Goal: Check status: Check status

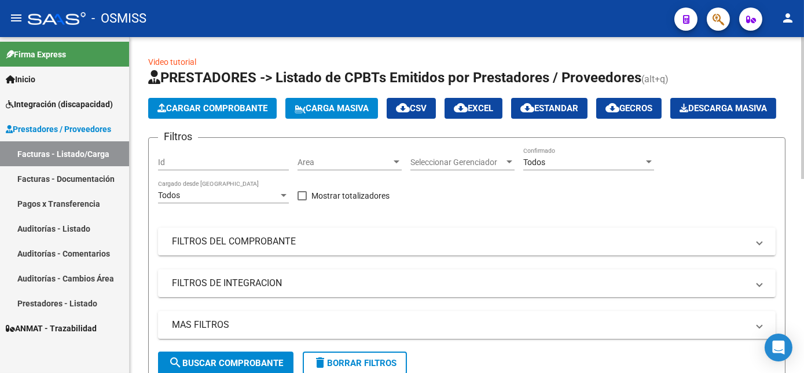
click at [804, 96] on html "menu - OSMISS person Firma Express Inicio Instructivos Contacto OS Integración …" at bounding box center [402, 186] width 804 height 373
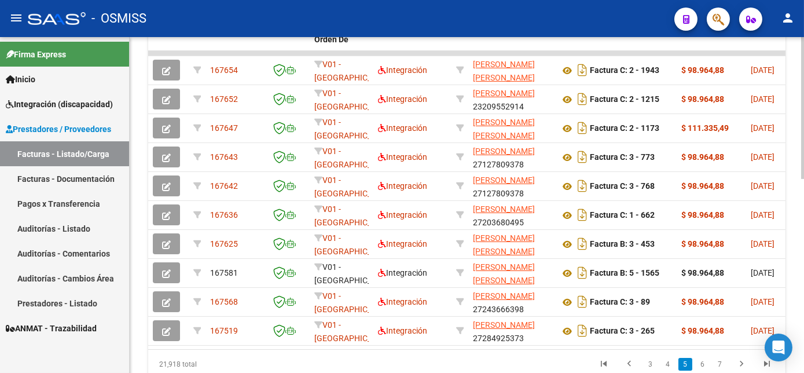
scroll to position [400, 0]
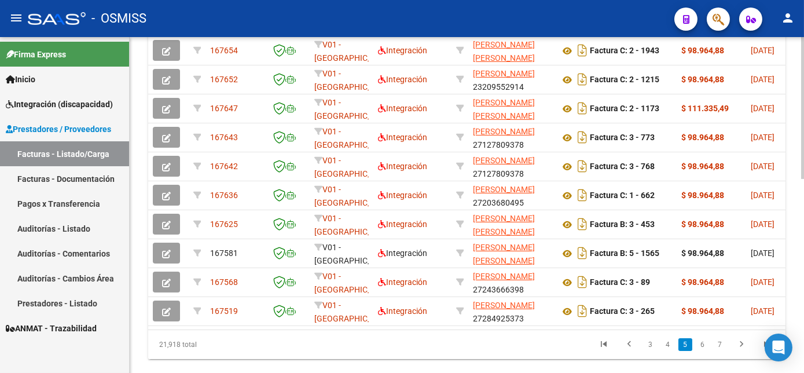
click at [804, 267] on html "menu - OSMISS person Firma Express Inicio Instructivos Contacto OS Integración …" at bounding box center [402, 186] width 804 height 373
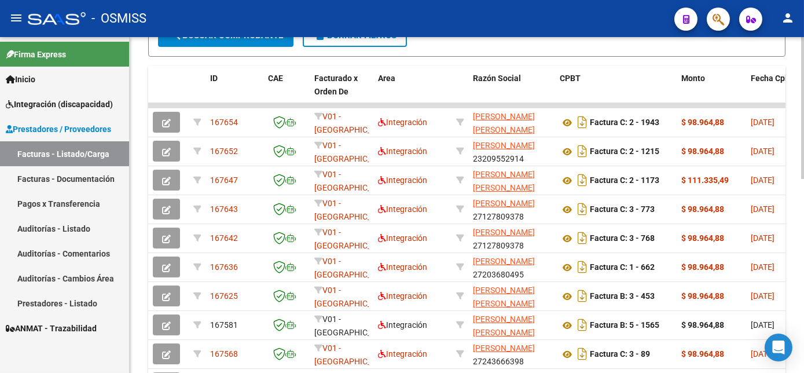
scroll to position [349, 0]
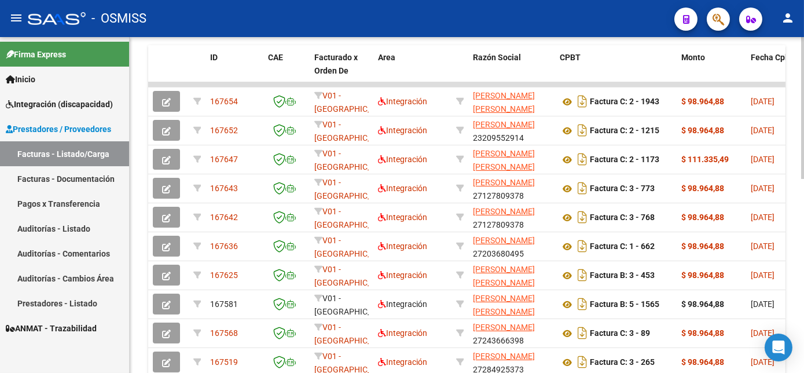
click at [804, 251] on html "menu - OSMISS person Firma Express Inicio Instructivos Contacto OS Integración …" at bounding box center [402, 186] width 804 height 373
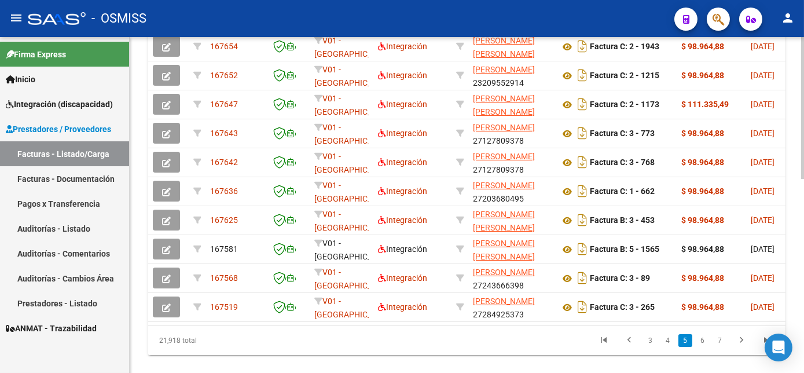
scroll to position [404, 0]
click at [804, 252] on html "menu - OSMISS person Firma Express Inicio Instructivos Contacto OS Integración …" at bounding box center [402, 186] width 804 height 373
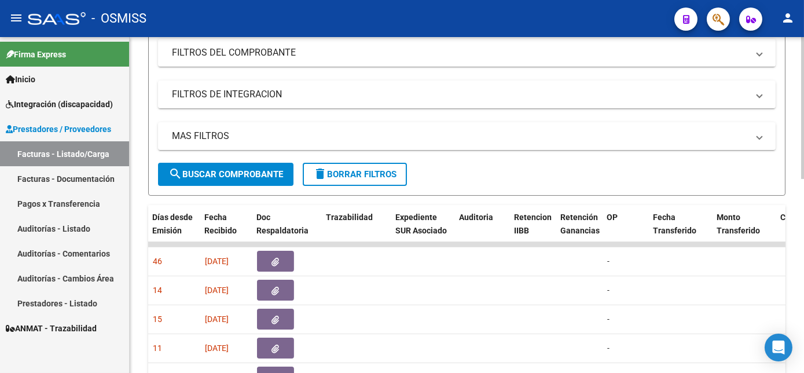
scroll to position [0, 0]
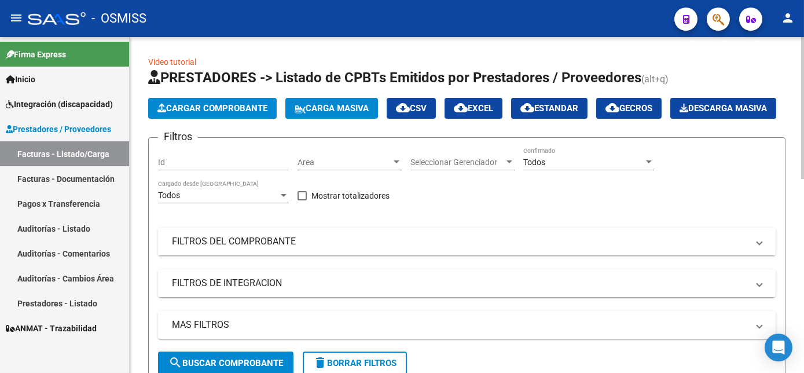
click at [804, 91] on html "menu - OSMISS person Firma Express Inicio Instructivos Contacto OS Integración …" at bounding box center [402, 186] width 804 height 373
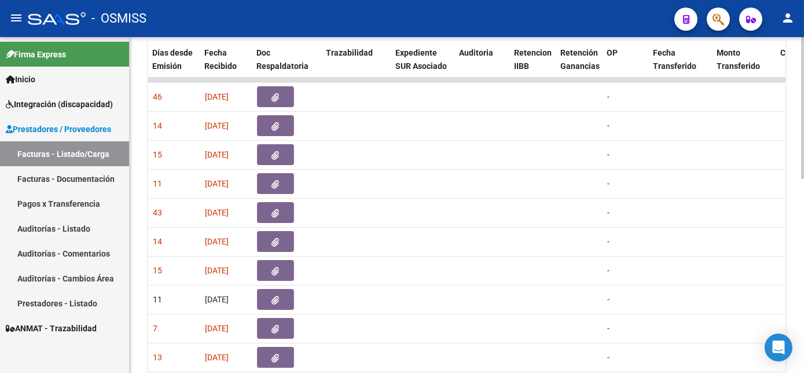
scroll to position [460, 0]
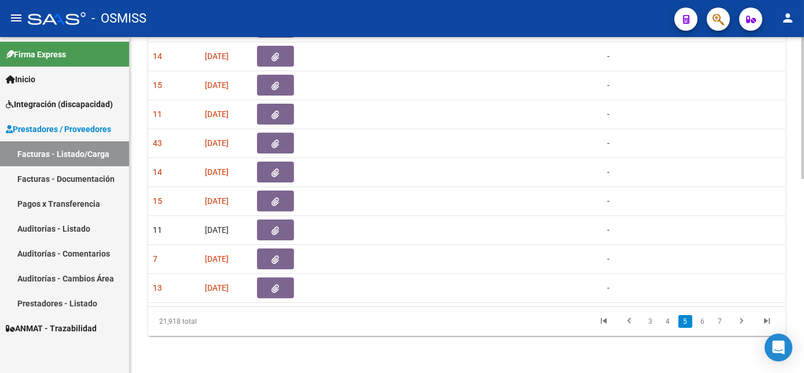
click at [804, 334] on html "menu - OSMISS person Firma Express Inicio Instructivos Contacto OS Integración …" at bounding box center [402, 186] width 804 height 373
click at [599, 318] on icon "go to first page" at bounding box center [603, 323] width 15 height 14
click at [650, 322] on link "1" at bounding box center [651, 321] width 14 height 13
click at [804, 283] on html "menu - OSMISS person Firma Express Inicio Instructivos Contacto OS Integración …" at bounding box center [402, 186] width 804 height 373
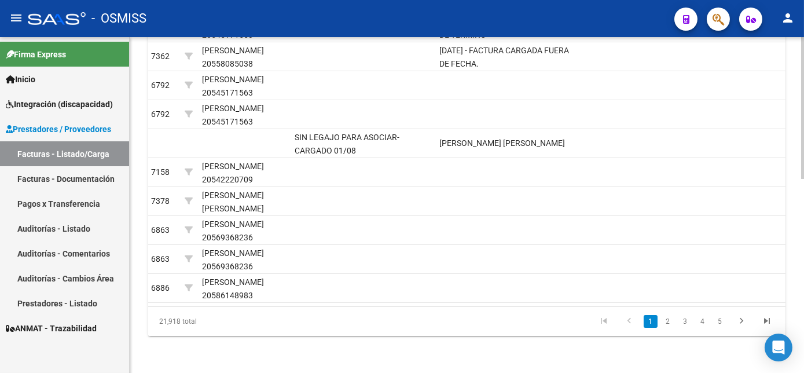
scroll to position [0, 1663]
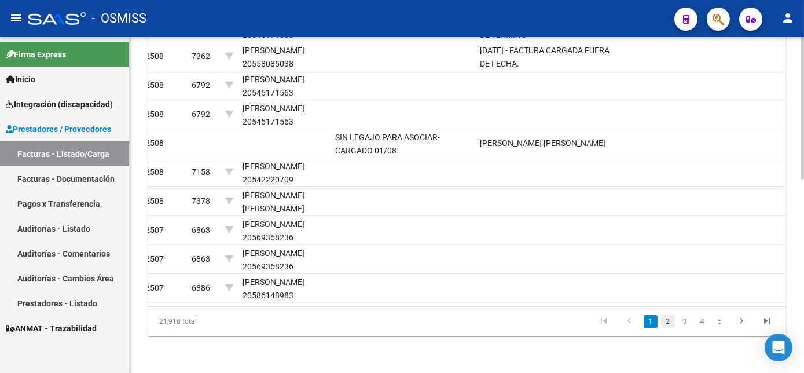
click at [668, 328] on link "2" at bounding box center [668, 321] width 14 height 13
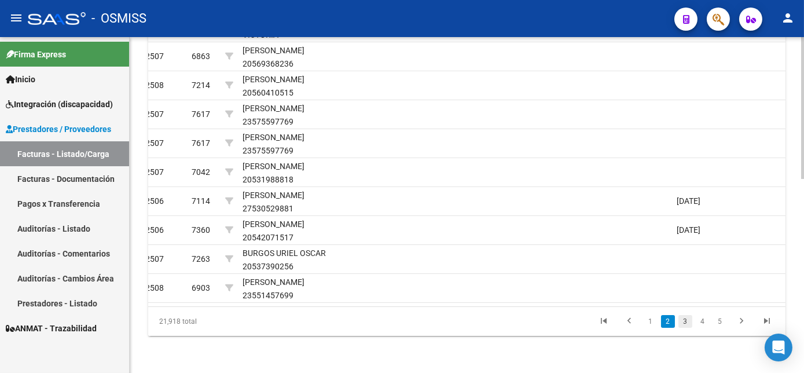
click at [680, 328] on link "3" at bounding box center [686, 321] width 14 height 13
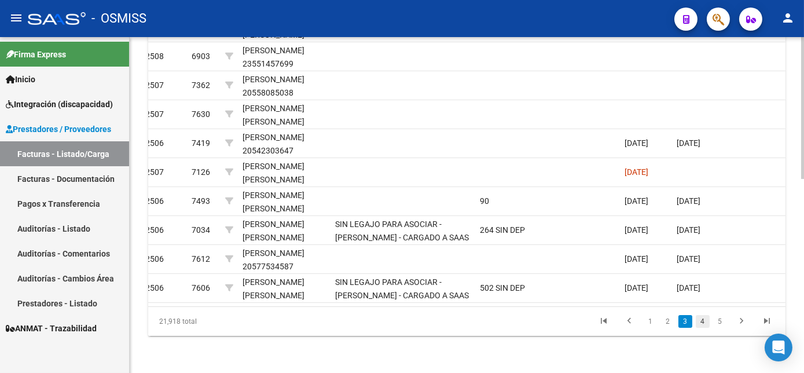
click at [701, 328] on link "4" at bounding box center [703, 321] width 14 height 13
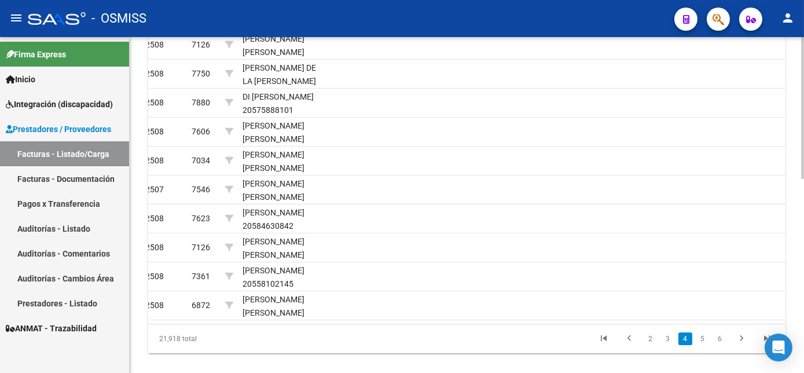
scroll to position [408, 0]
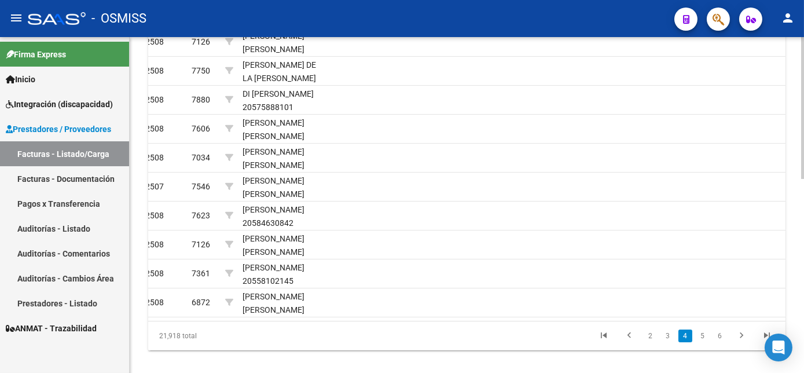
click at [803, 266] on div at bounding box center [802, 296] width 3 height 142
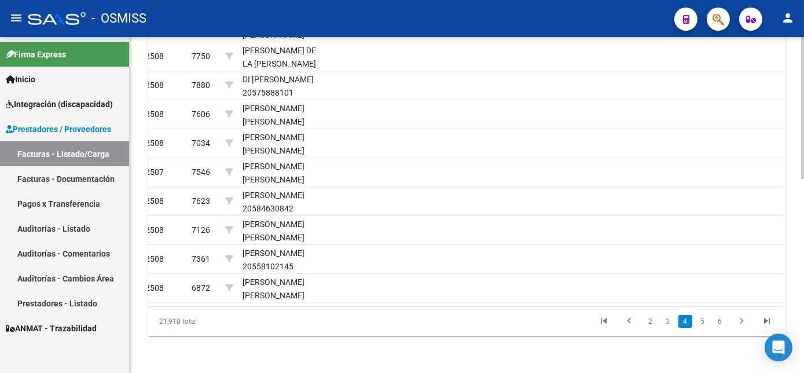
scroll to position [447, 0]
click at [704, 328] on link "5" at bounding box center [703, 321] width 14 height 13
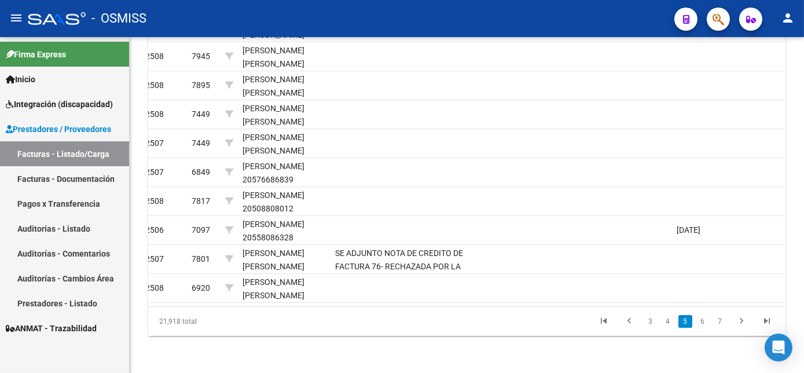
click at [704, 328] on link "6" at bounding box center [703, 321] width 14 height 13
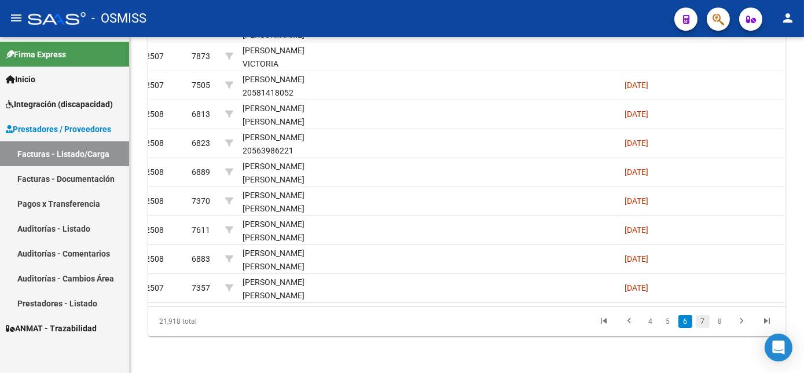
click at [705, 328] on link "7" at bounding box center [703, 321] width 14 height 13
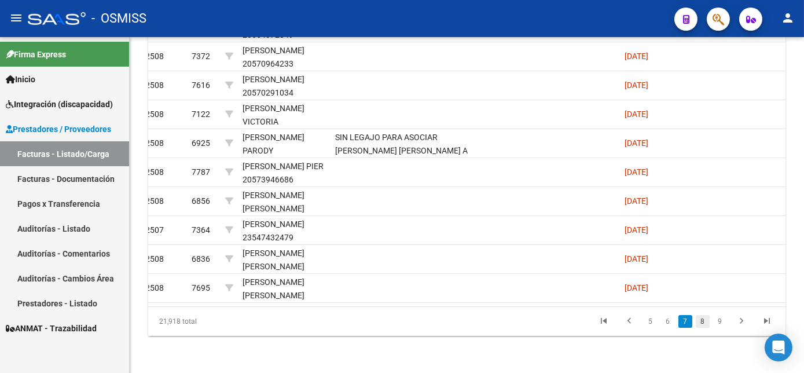
click at [707, 328] on link "8" at bounding box center [703, 321] width 14 height 13
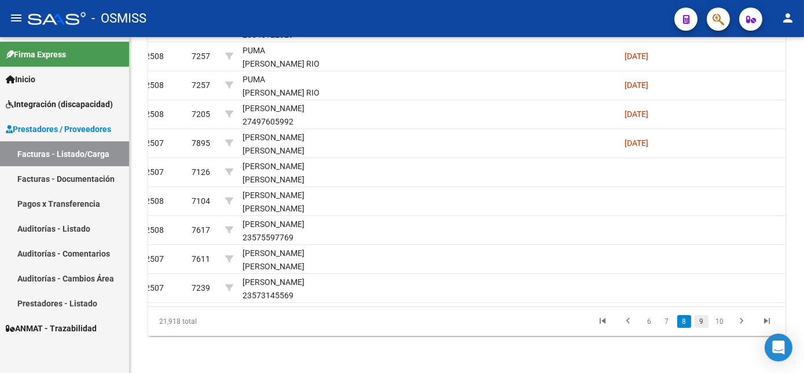
click at [701, 328] on link "9" at bounding box center [702, 321] width 14 height 13
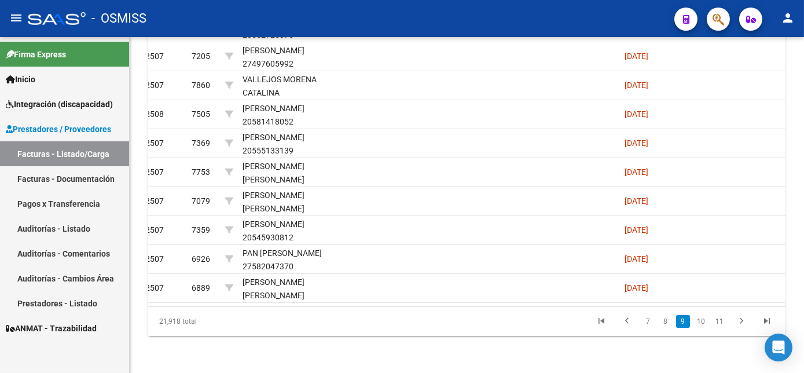
click at [701, 328] on link "10" at bounding box center [701, 321] width 15 height 13
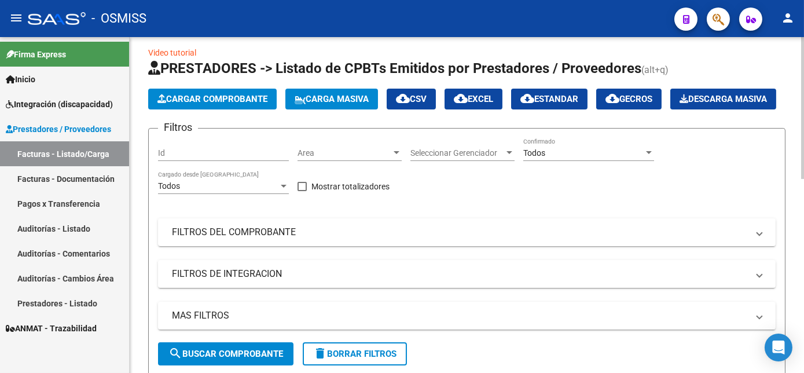
scroll to position [8, 0]
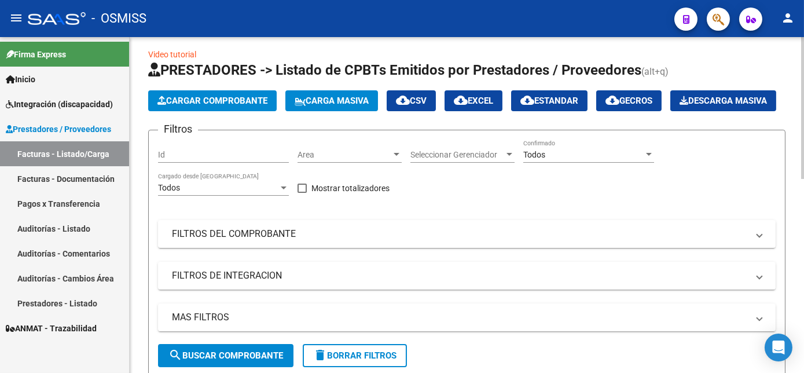
click at [804, 71] on html "menu - OSMISS person Firma Express Inicio Instructivos Contacto OS Integración …" at bounding box center [402, 186] width 804 height 373
click at [639, 163] on div "Todos Confirmado" at bounding box center [588, 151] width 131 height 23
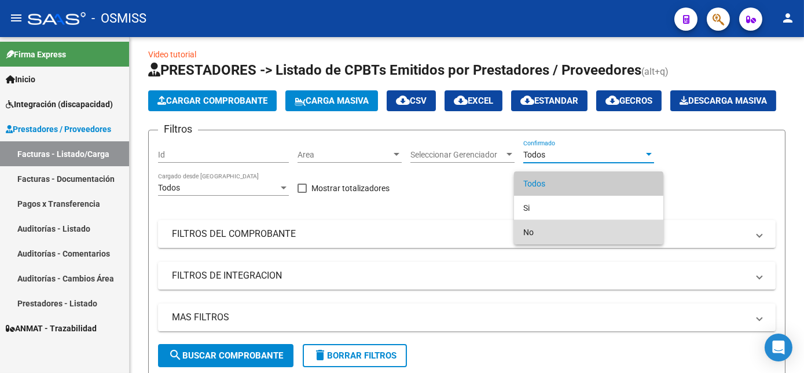
click at [552, 239] on span "No" at bounding box center [588, 232] width 131 height 24
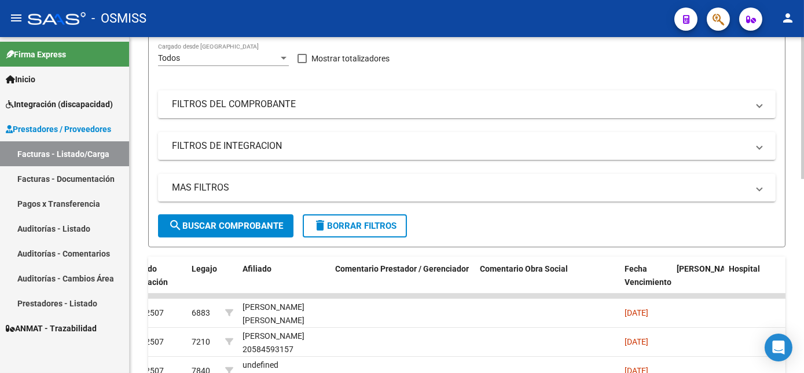
scroll to position [202, 0]
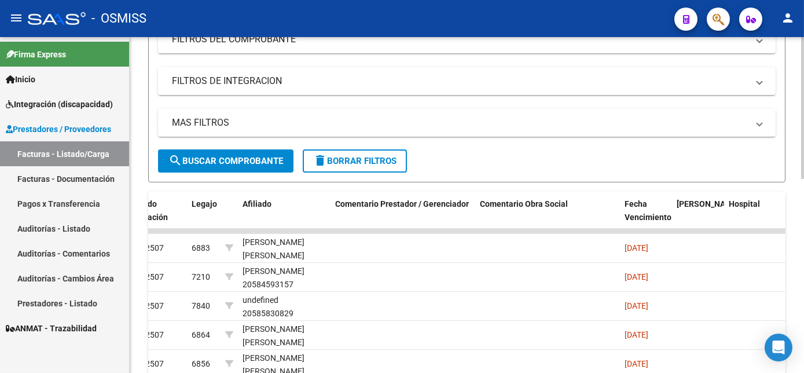
click at [789, 211] on div "Video tutorial PRESTADORES -> Listado de CPBTs Emitidos por Prestadores / Prove…" at bounding box center [469, 214] width 678 height 759
click at [248, 173] on button "search Buscar Comprobante" at bounding box center [226, 160] width 136 height 23
